Goal: Task Accomplishment & Management: Use online tool/utility

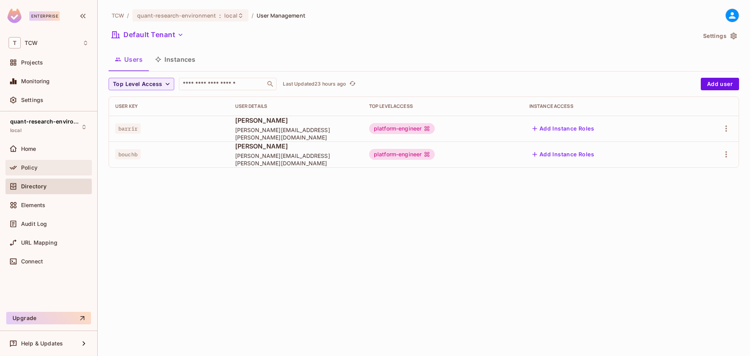
click at [31, 167] on span "Policy" at bounding box center [29, 168] width 16 height 6
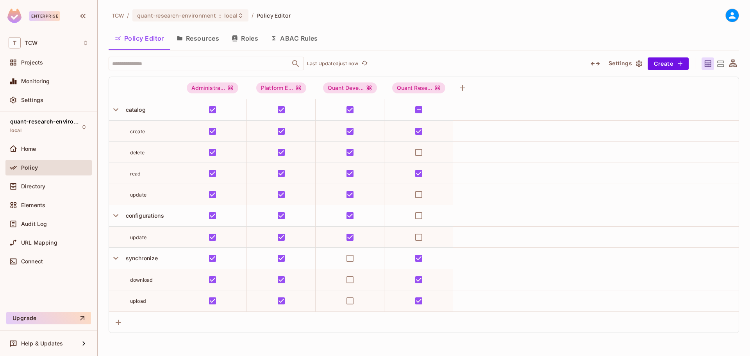
click at [215, 36] on button "Resources" at bounding box center [197, 39] width 55 height 20
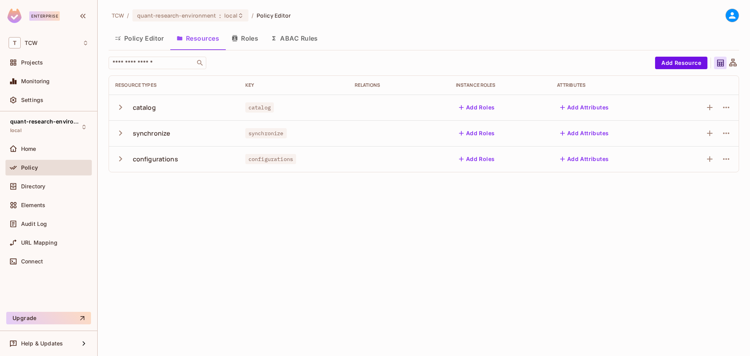
click at [119, 134] on icon "button" at bounding box center [120, 133] width 11 height 11
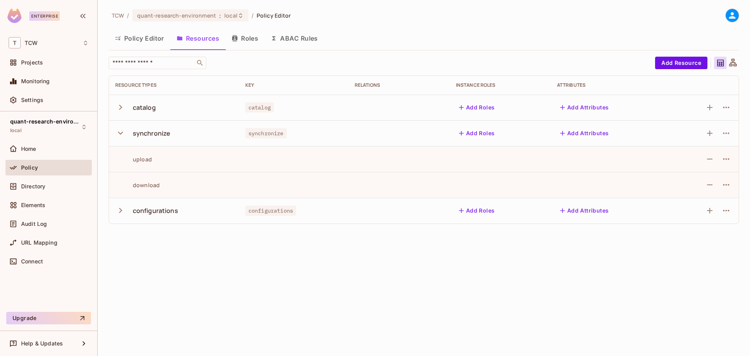
click at [120, 106] on icon "button" at bounding box center [120, 107] width 3 height 5
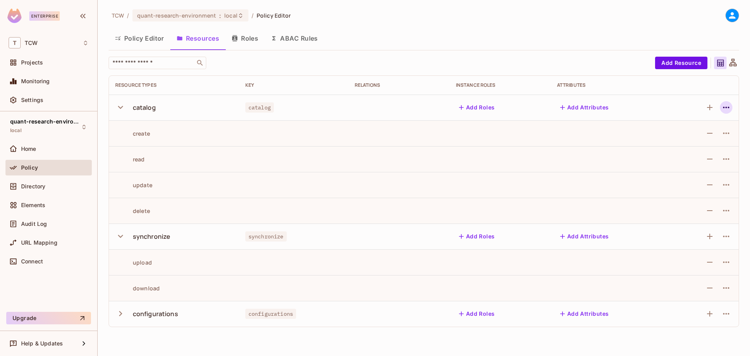
click at [731, 106] on icon "button" at bounding box center [726, 107] width 9 height 9
click at [703, 134] on div "Edit Resource" at bounding box center [692, 138] width 37 height 8
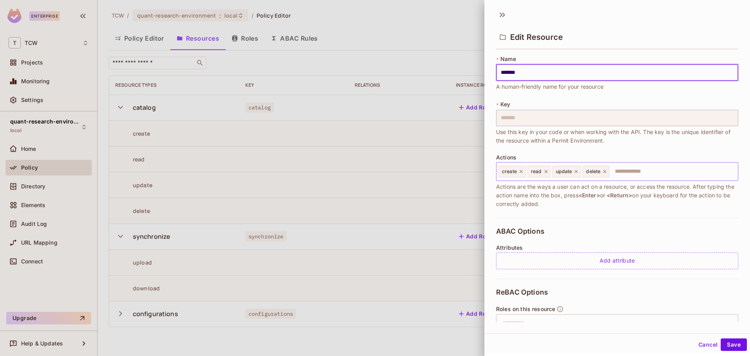
click at [644, 172] on input "text" at bounding box center [673, 172] width 125 height 16
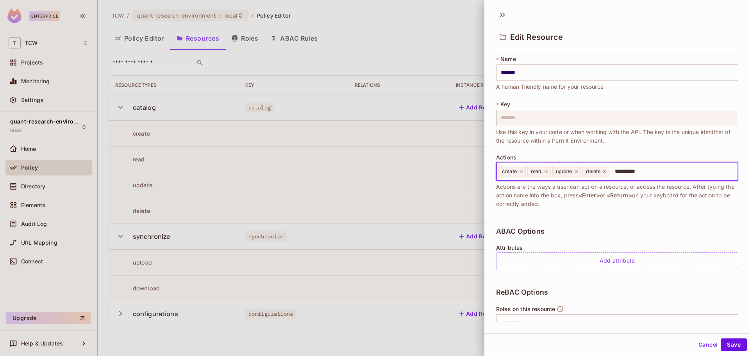
type input "**********"
click at [729, 344] on button "Save" at bounding box center [734, 344] width 26 height 13
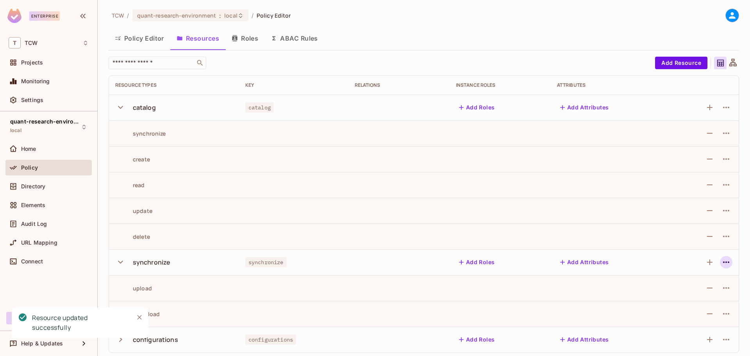
click at [723, 265] on icon "button" at bounding box center [726, 262] width 9 height 9
click at [692, 308] on div "Delete Resource" at bounding box center [689, 310] width 43 height 8
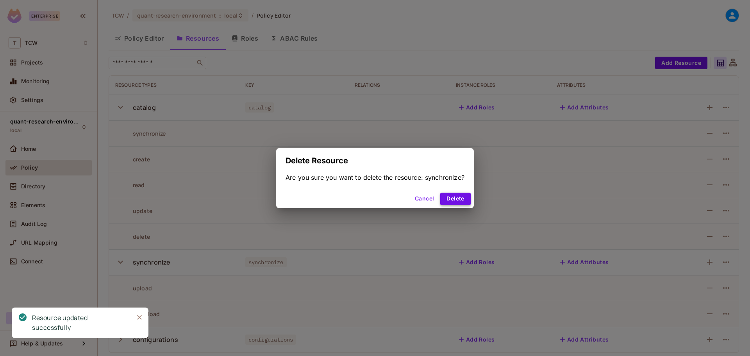
click at [461, 201] on button "Delete" at bounding box center [456, 199] width 30 height 13
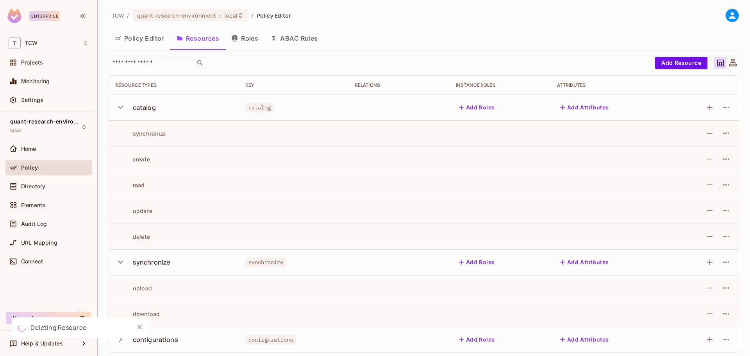
click at [139, 39] on button "Policy Editor" at bounding box center [140, 39] width 62 height 20
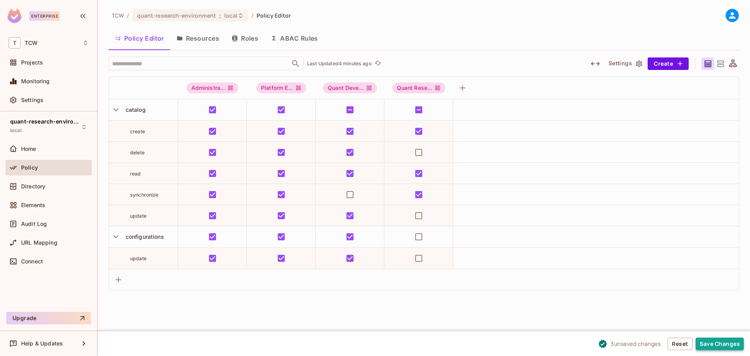
click at [712, 342] on button "Save Changes" at bounding box center [720, 344] width 48 height 13
